Goal: Task Accomplishment & Management: Manage account settings

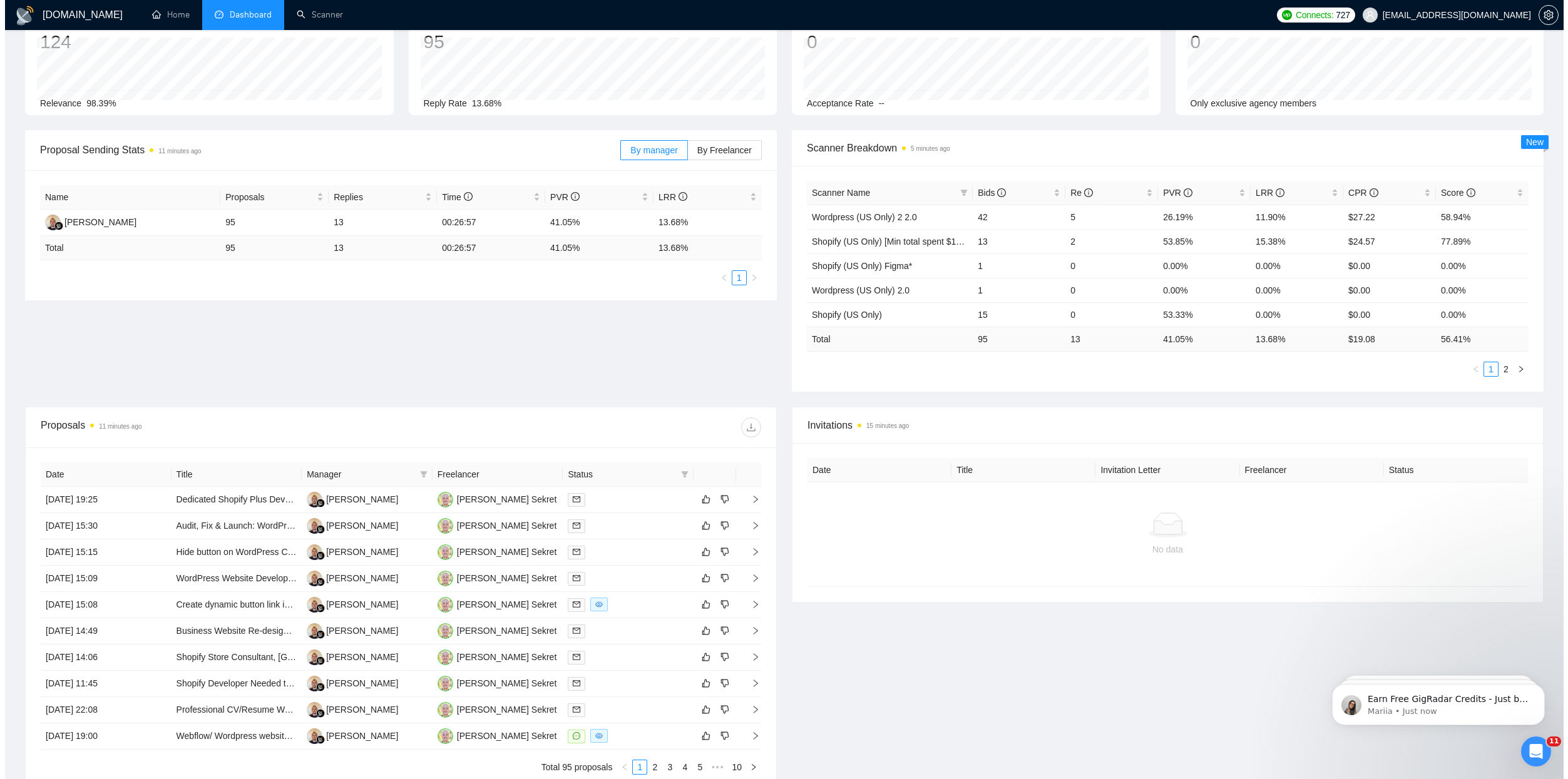
scroll to position [139, 0]
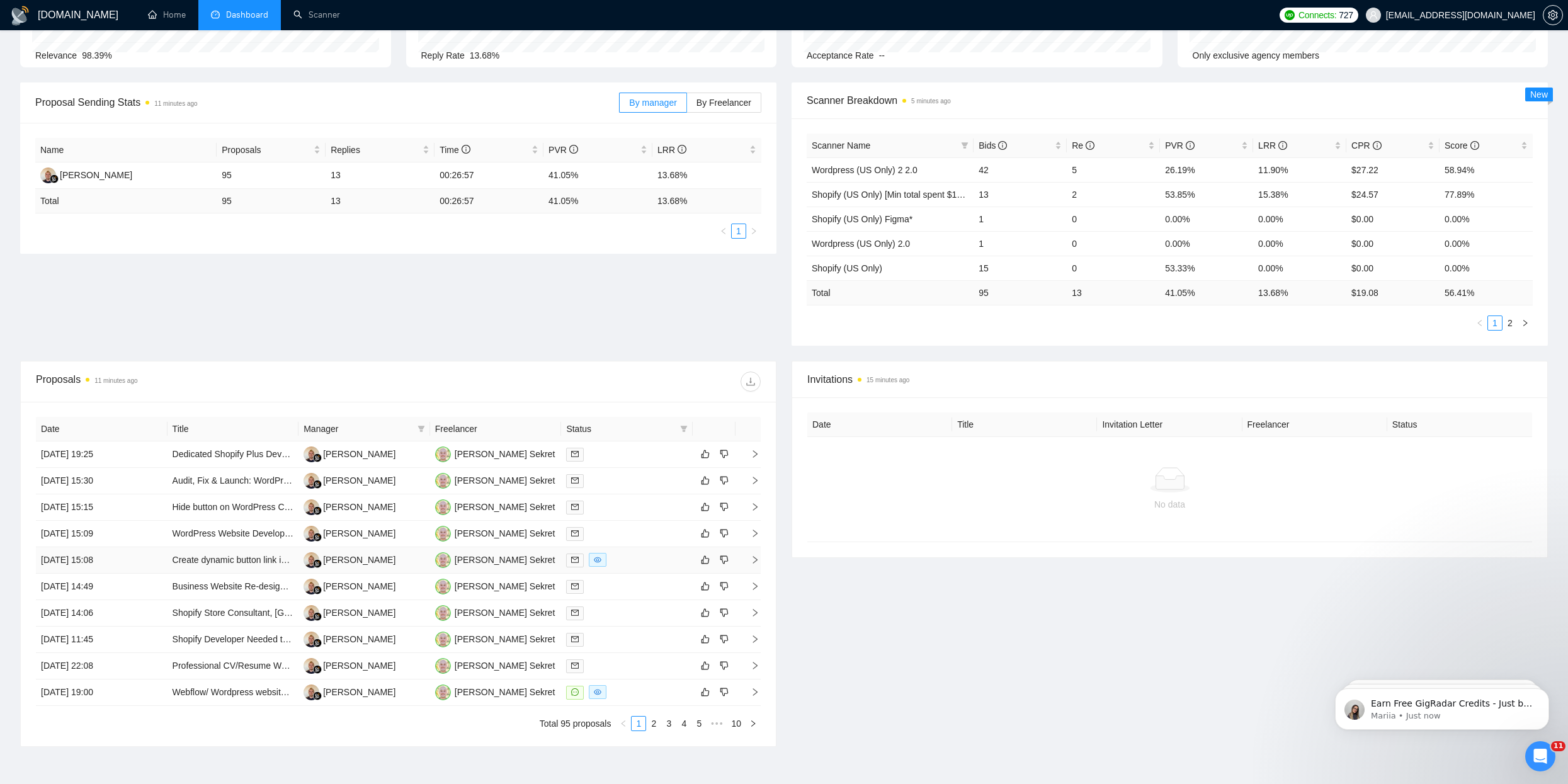
click at [618, 561] on div at bounding box center [627, 560] width 122 height 14
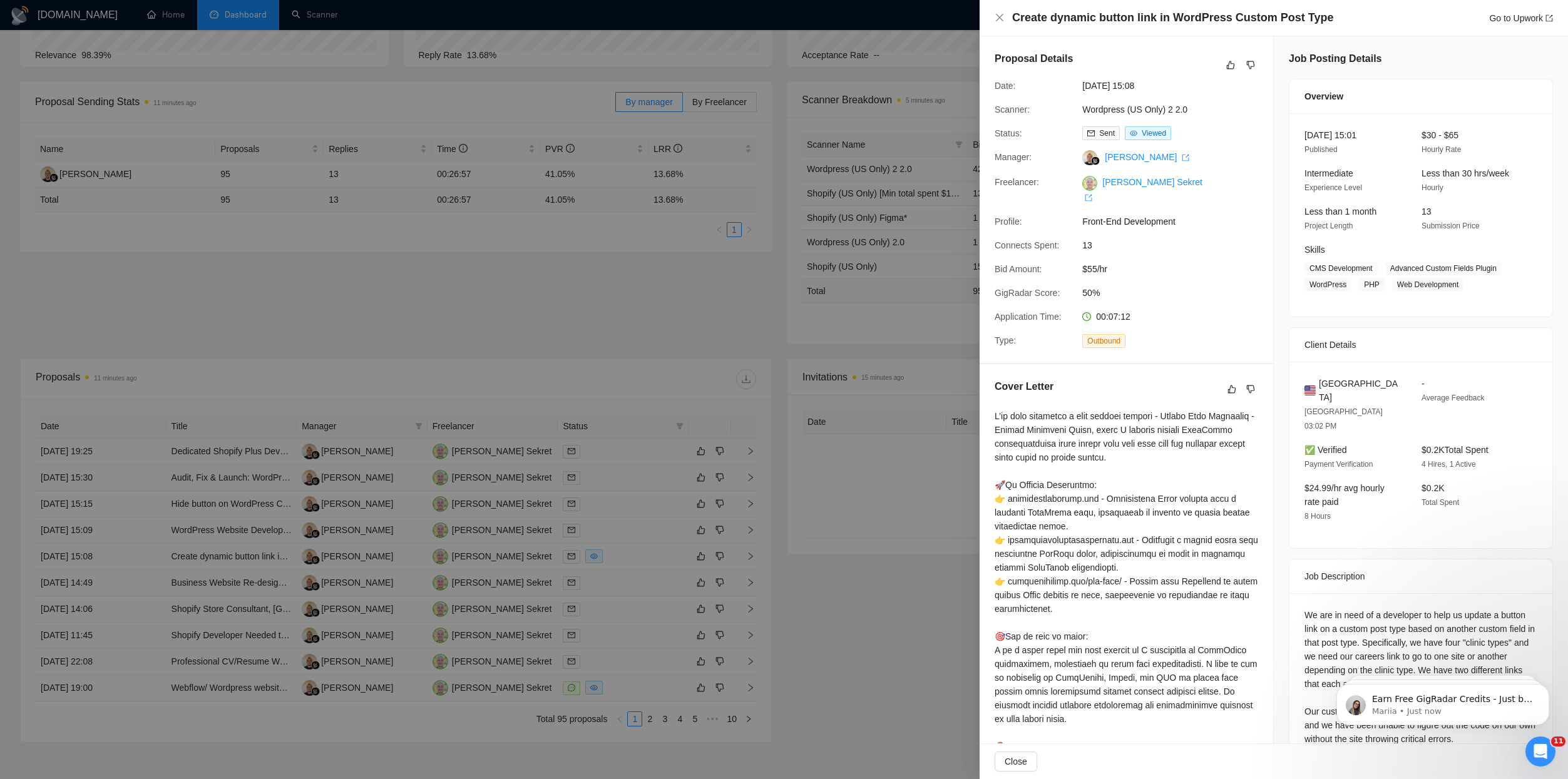
scroll to position [140, 0]
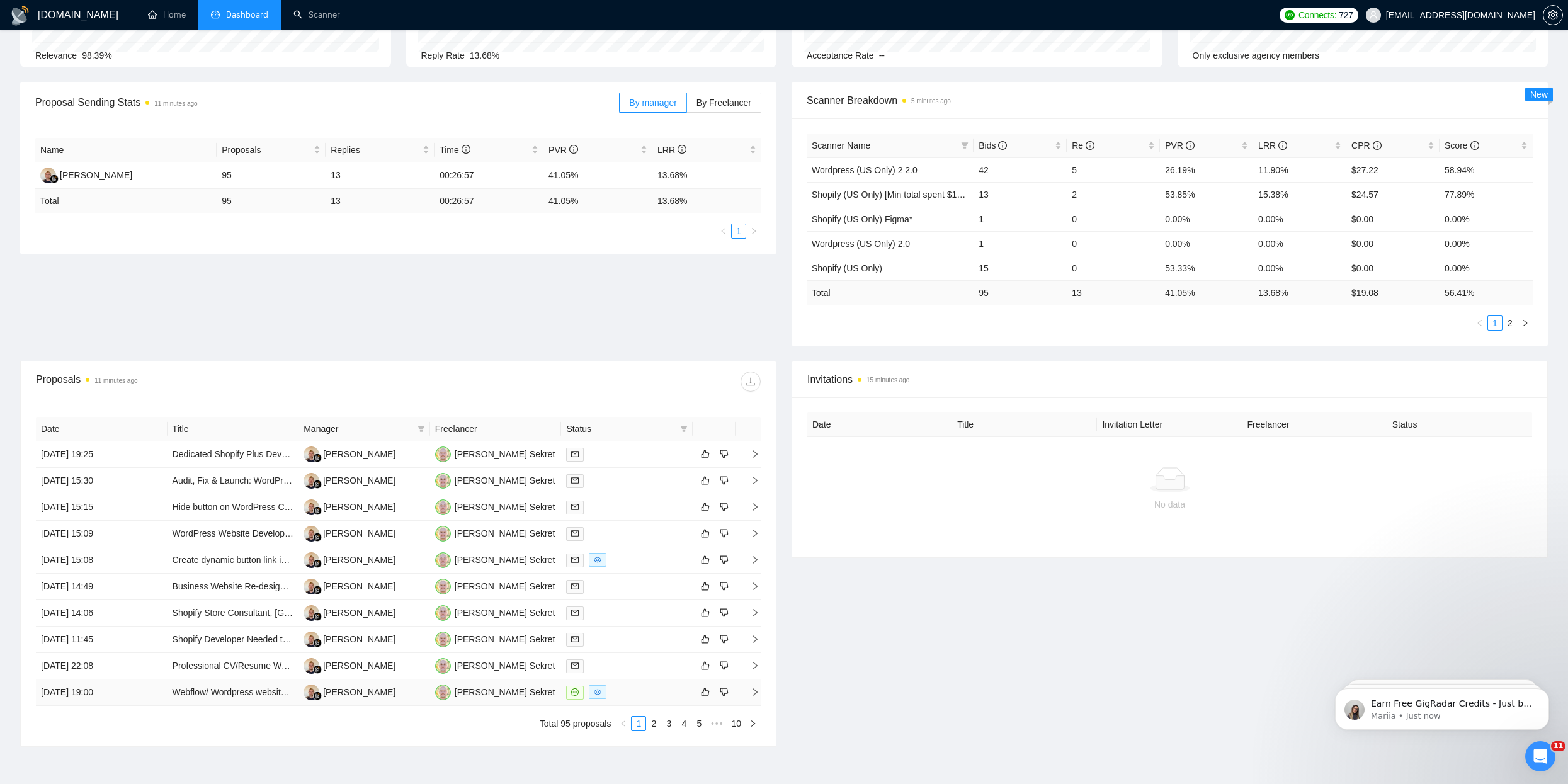
click at [642, 688] on div at bounding box center [627, 692] width 122 height 14
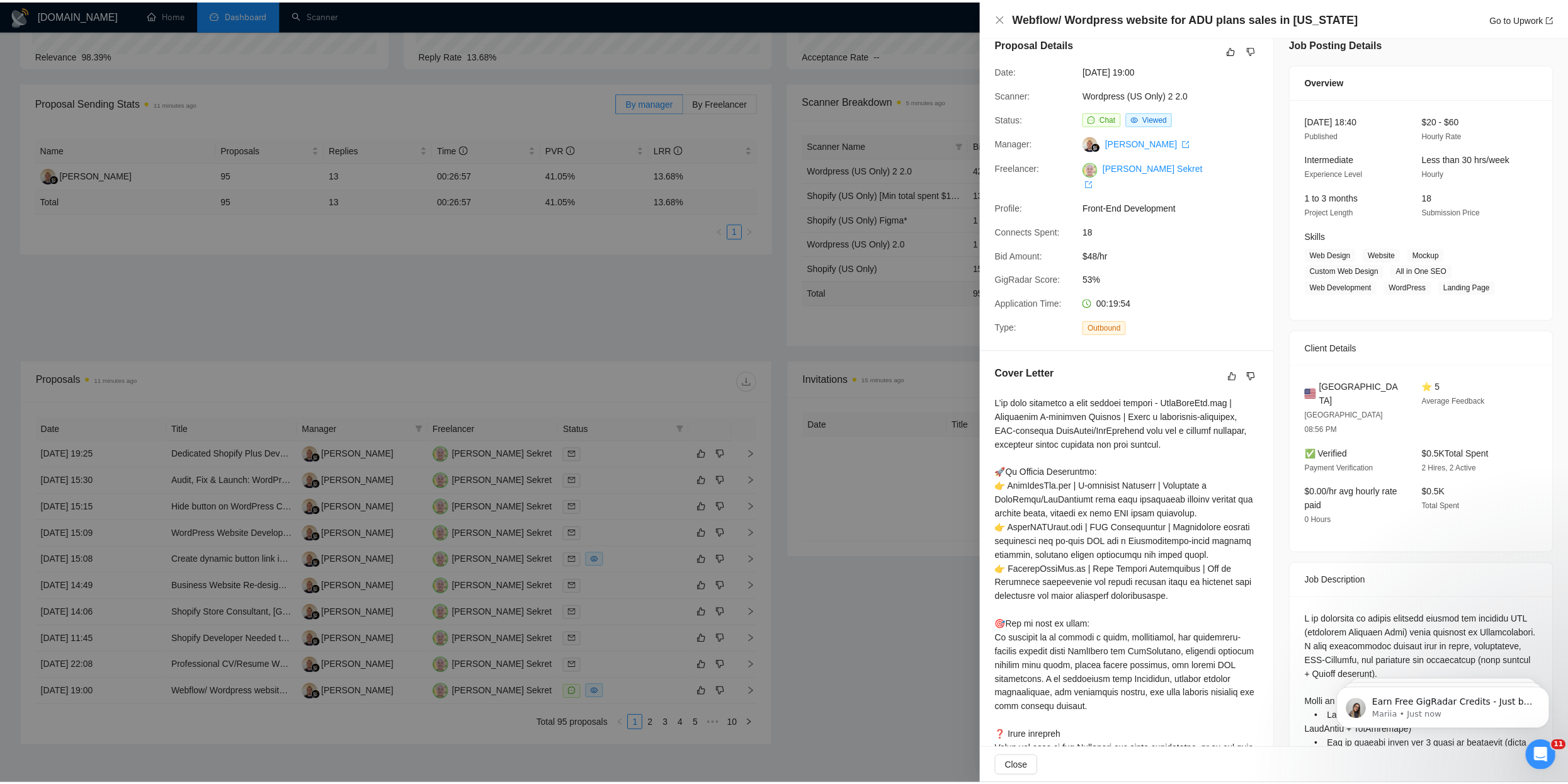
scroll to position [0, 0]
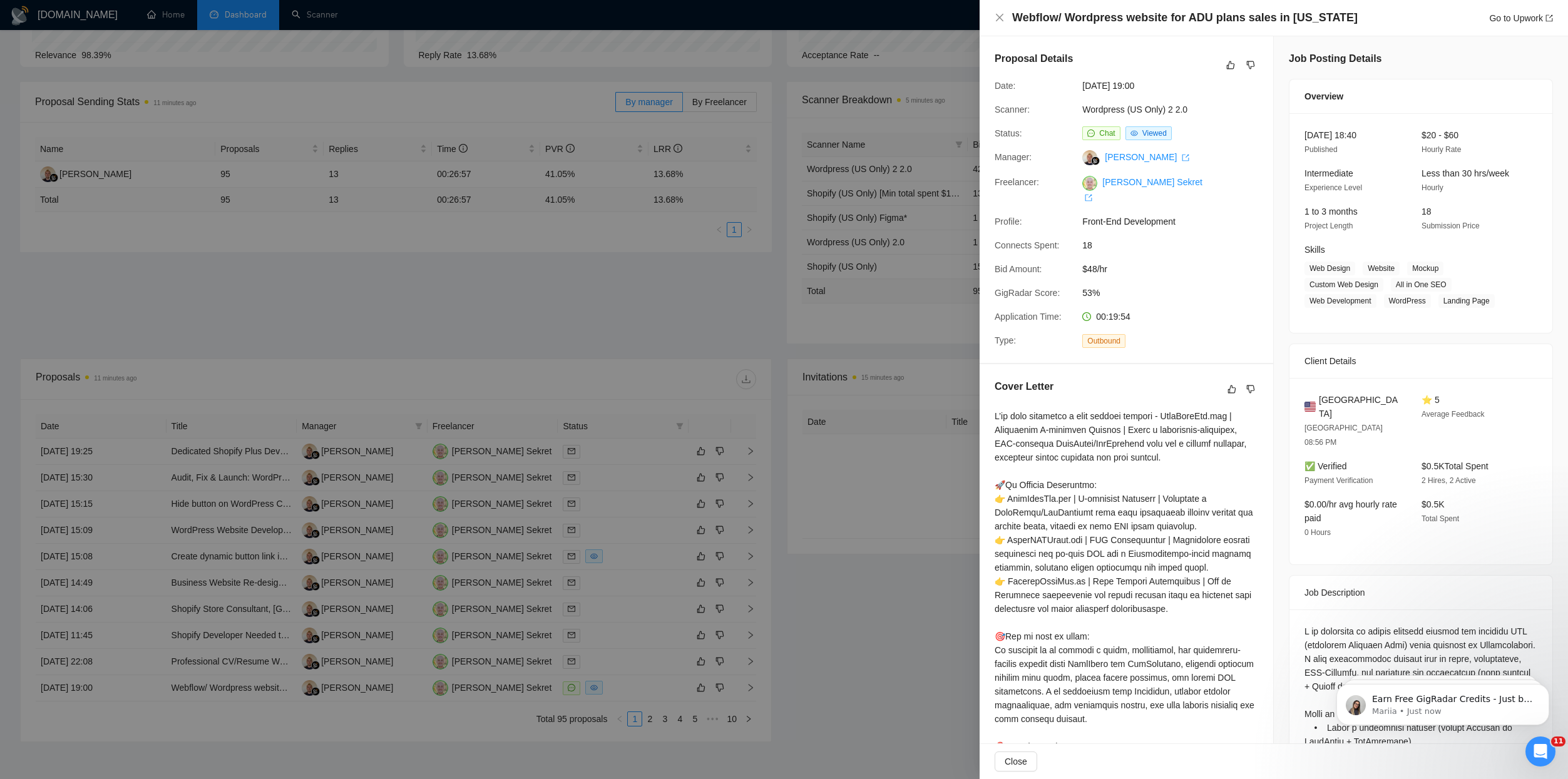
click at [798, 417] on div at bounding box center [784, 390] width 1568 height 779
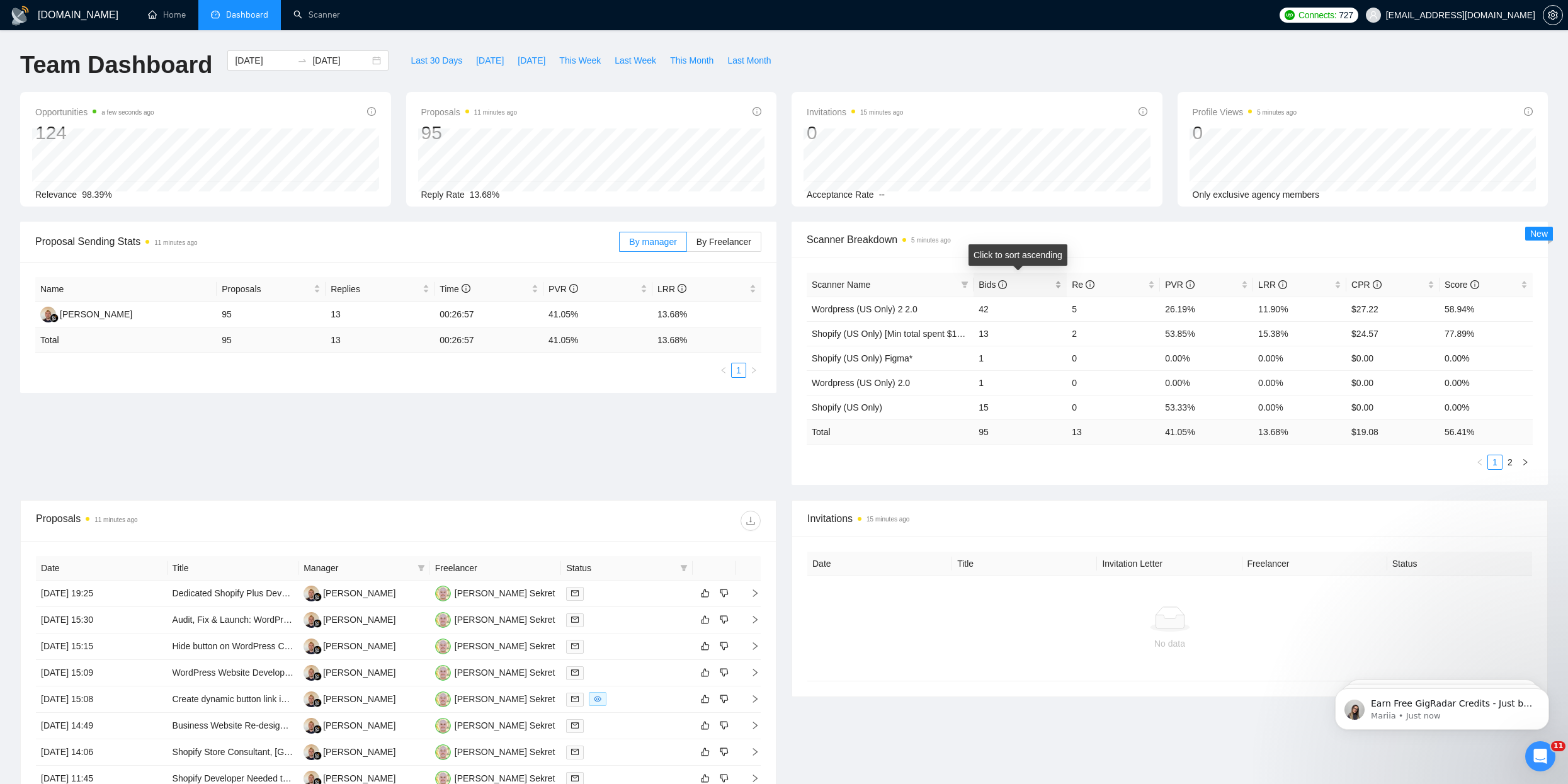
click at [985, 289] on span "Bids" at bounding box center [993, 284] width 28 height 10
